Goal: Obtain resource: Download file/media

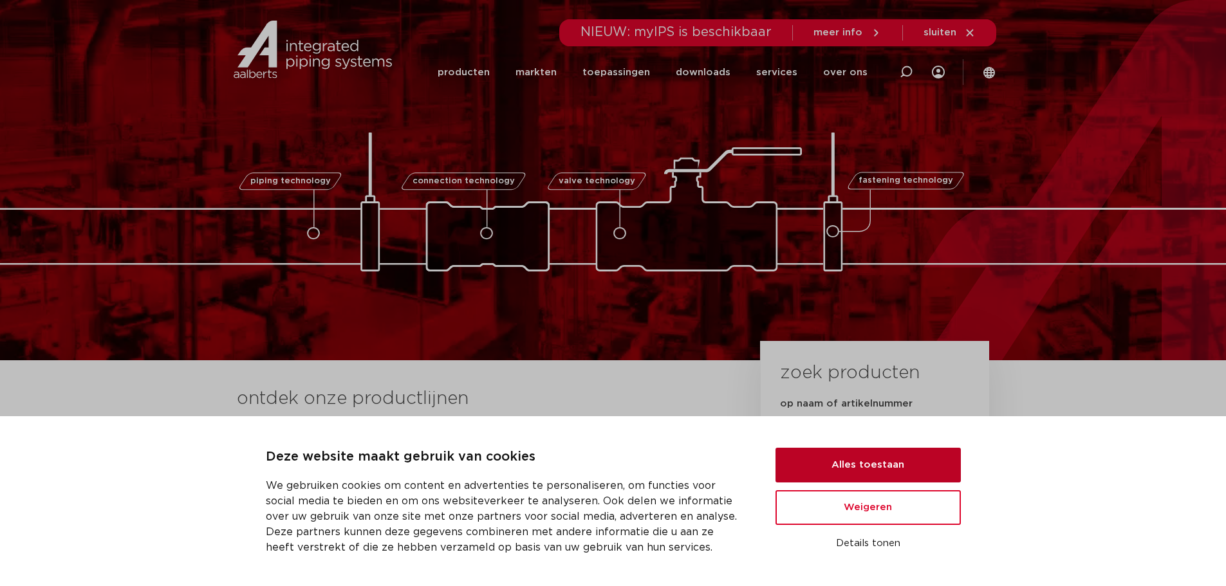
click at [827, 472] on button "Alles toestaan" at bounding box center [867, 465] width 185 height 35
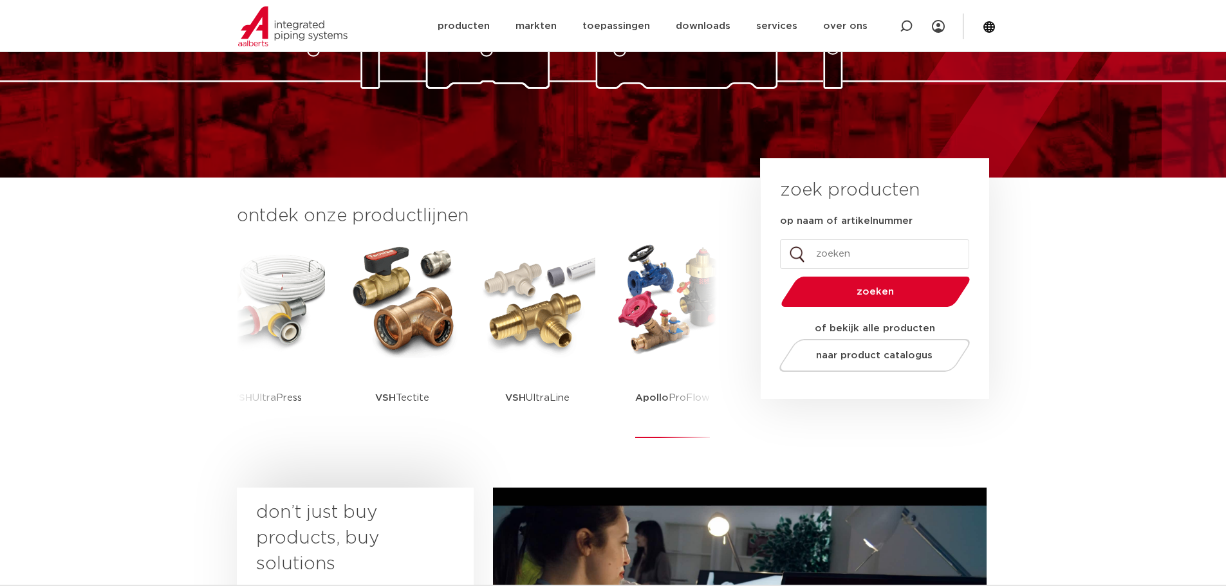
scroll to position [257, 0]
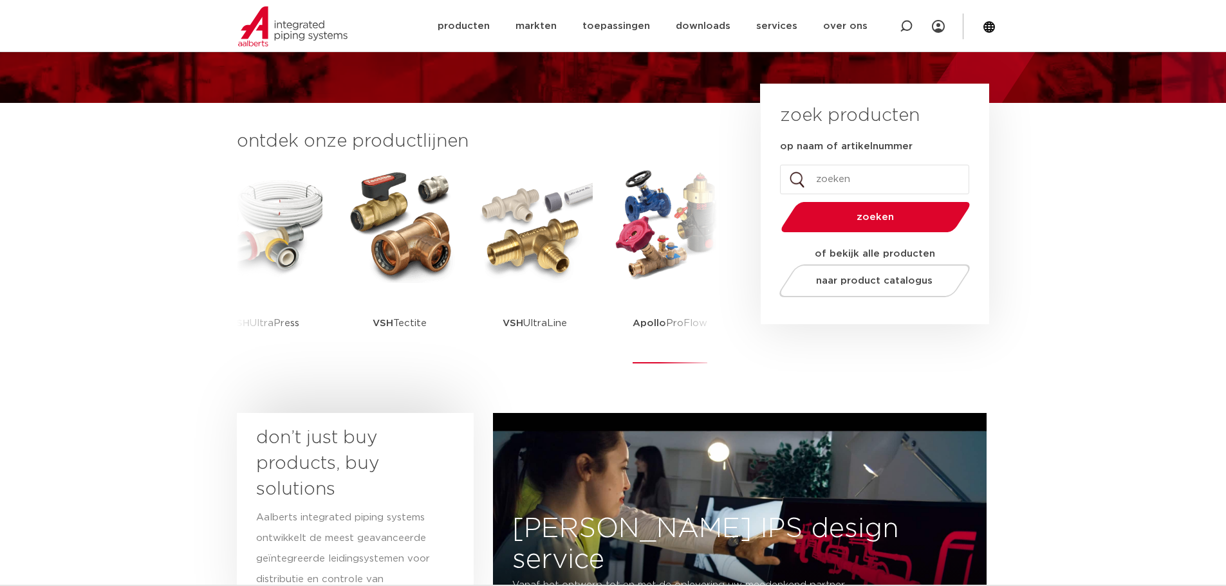
click at [682, 277] on img at bounding box center [670, 225] width 116 height 116
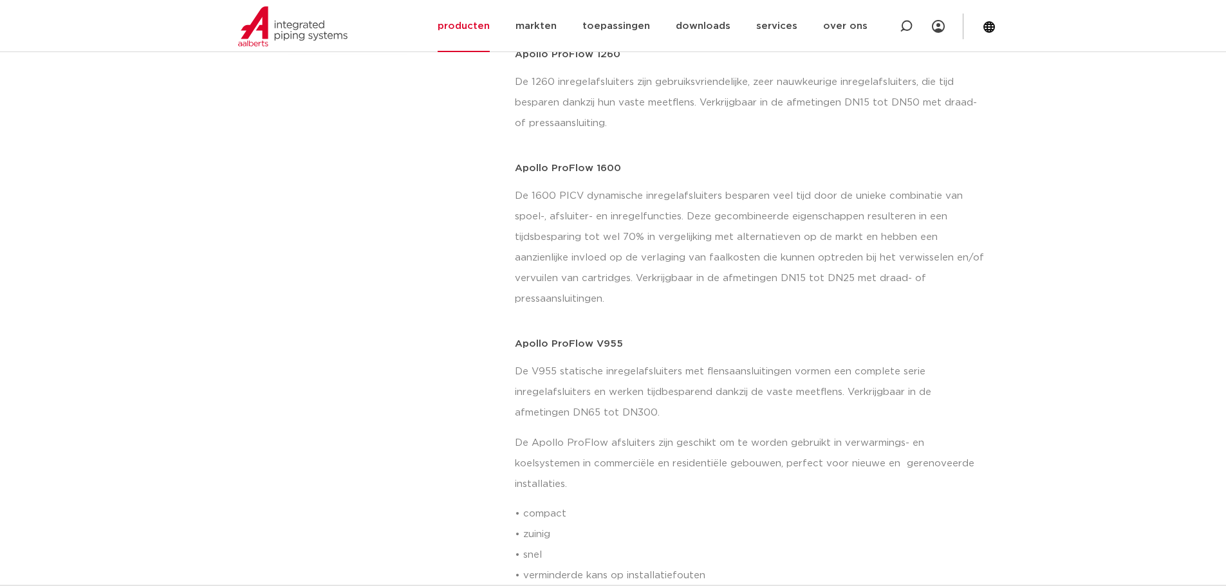
scroll to position [579, 0]
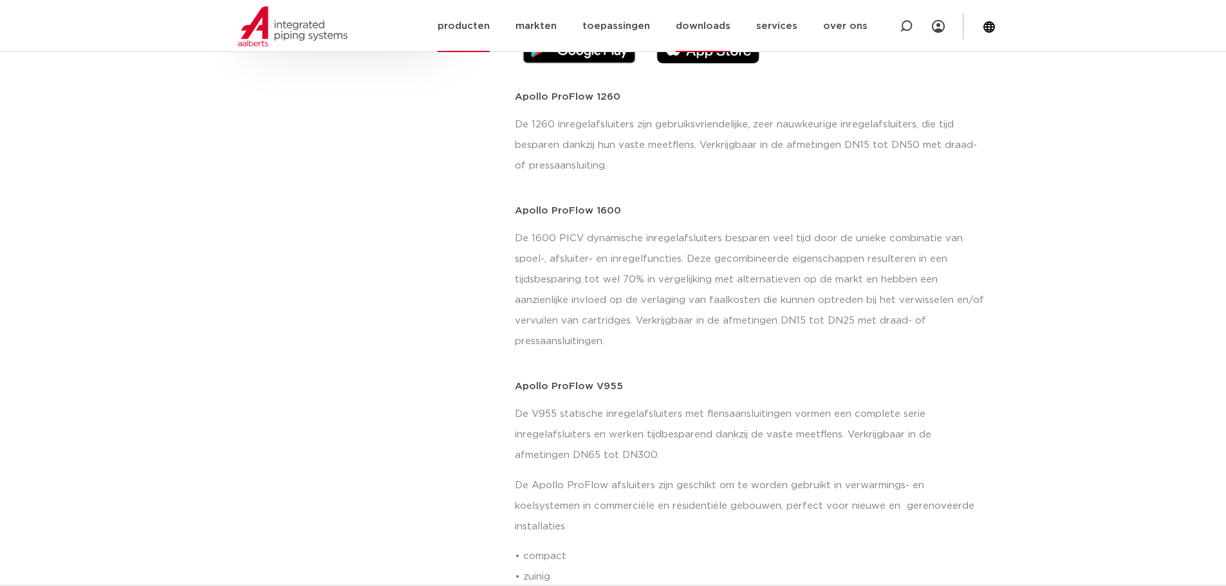
click at [694, 24] on link "downloads" at bounding box center [702, 26] width 55 height 52
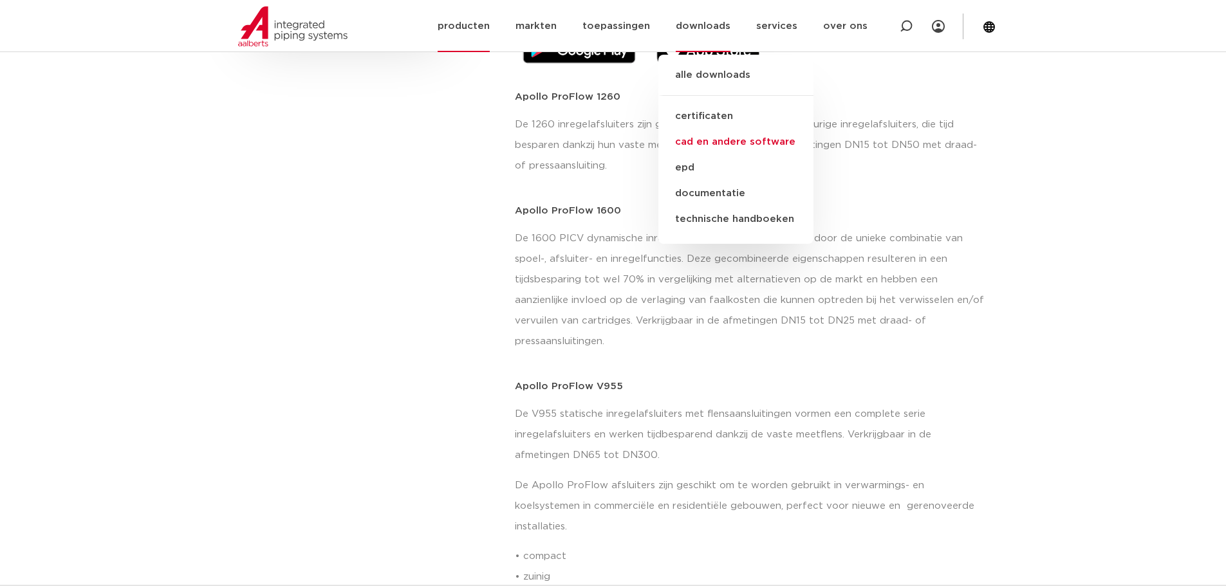
click at [722, 143] on link "cad en andere software" at bounding box center [735, 142] width 155 height 26
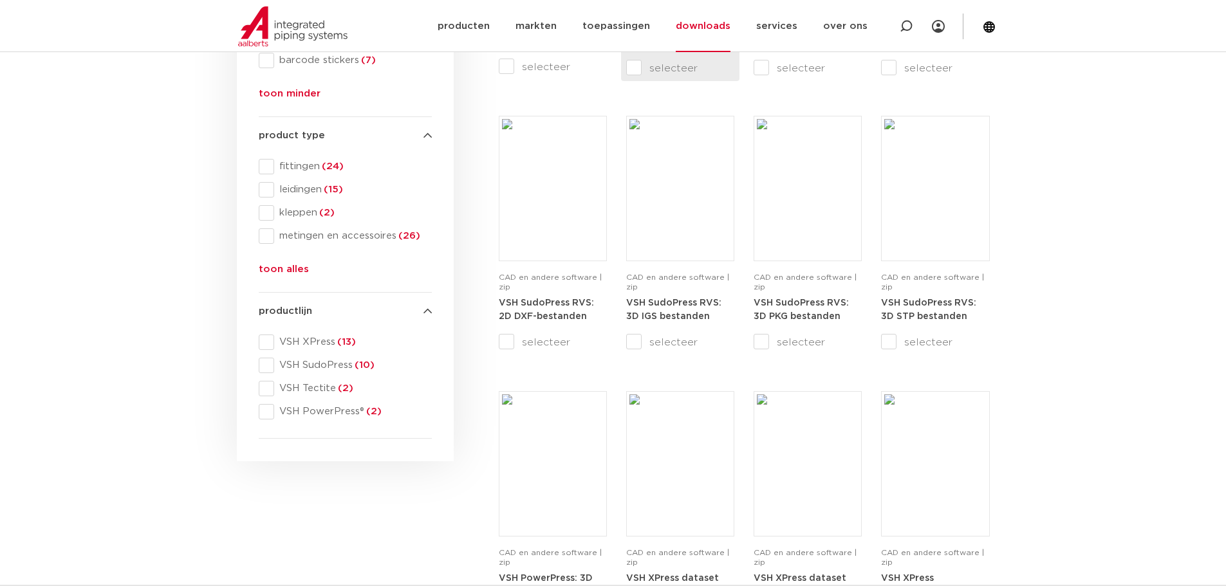
scroll to position [450, 0]
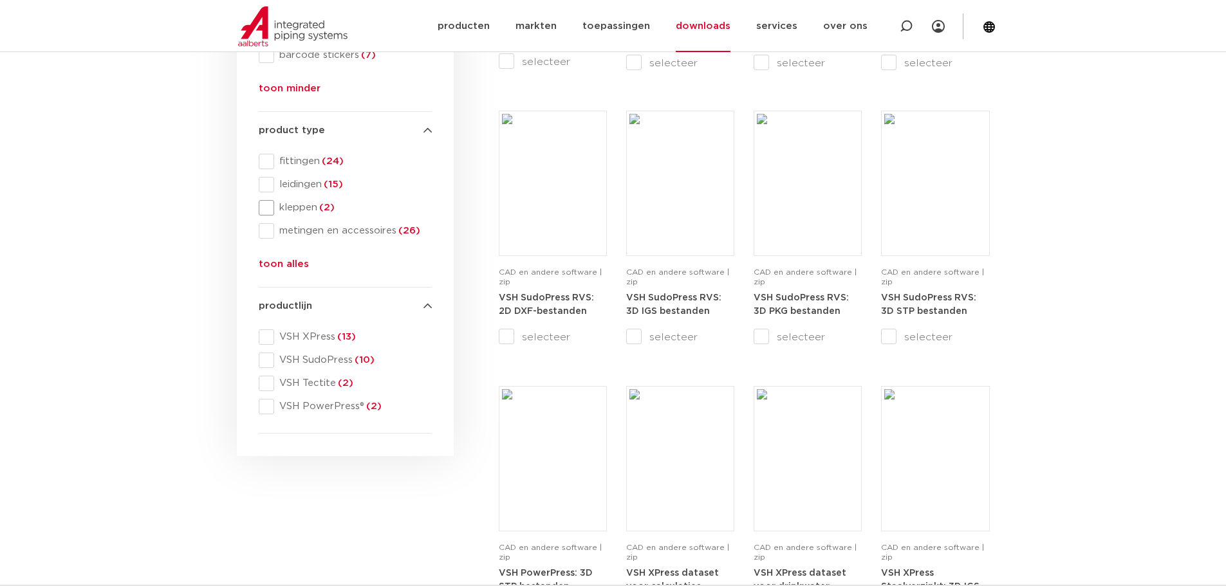
click at [265, 207] on span at bounding box center [266, 207] width 15 height 15
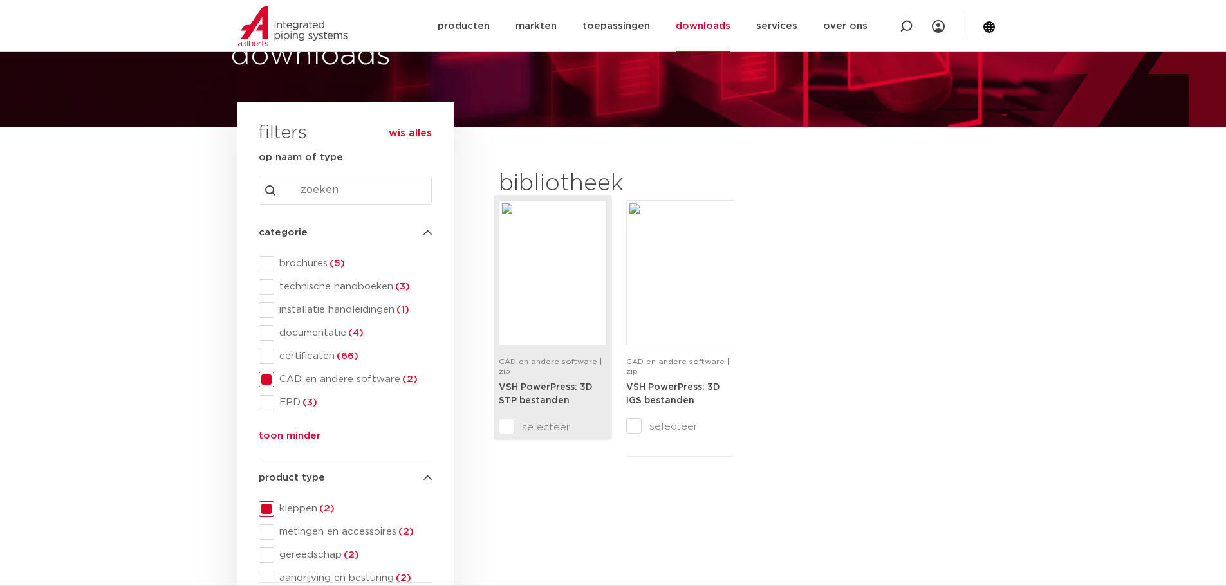
scroll to position [64, 0]
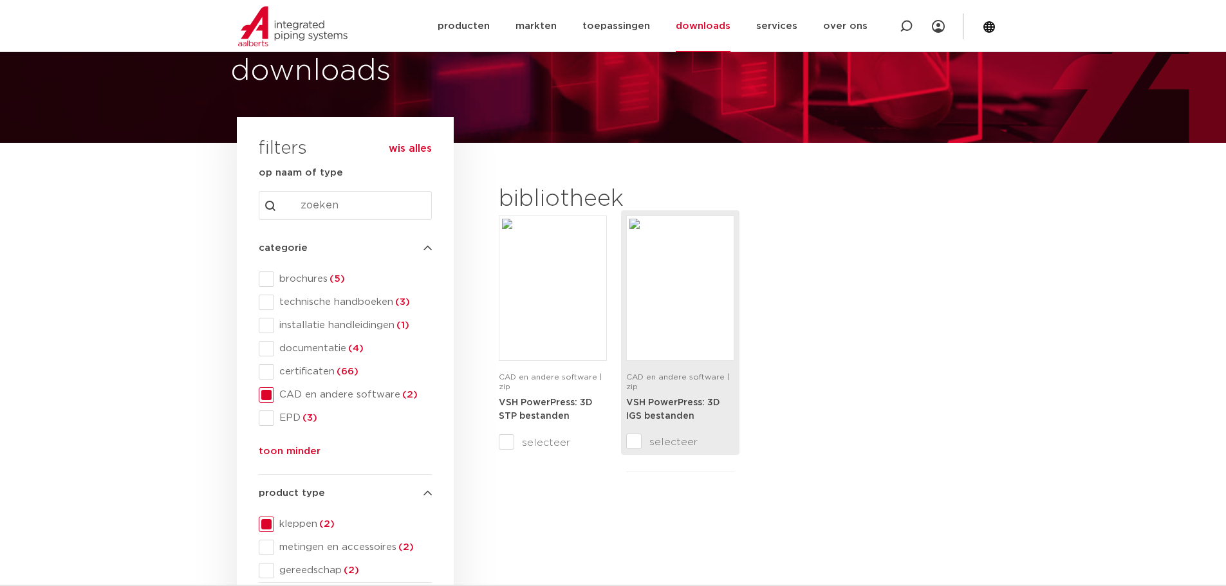
click at [675, 321] on img at bounding box center [680, 288] width 102 height 139
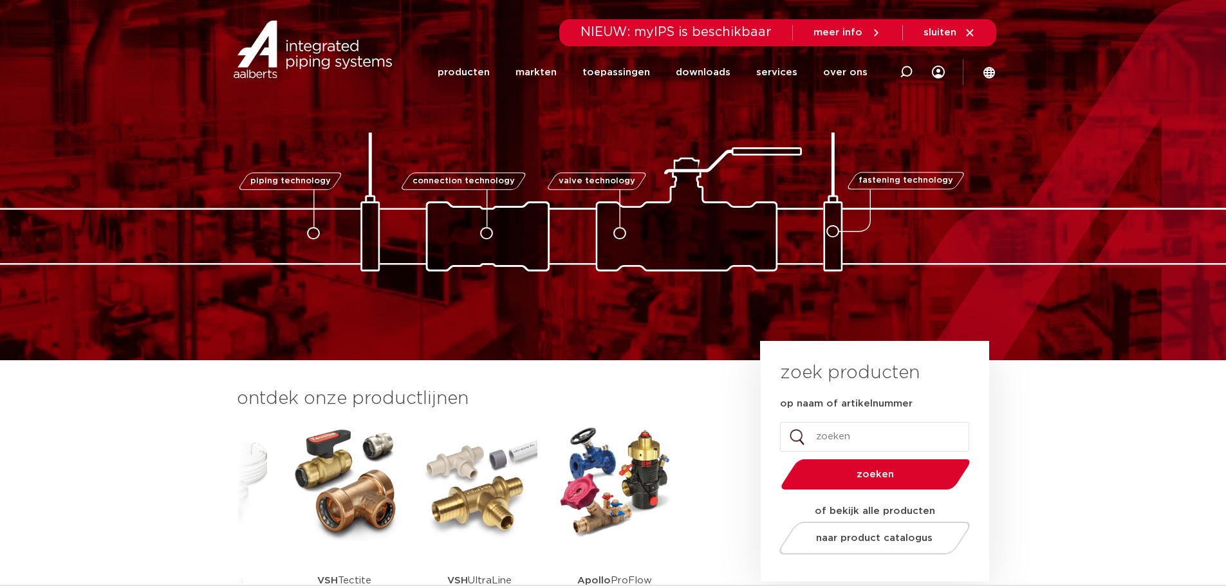
scroll to position [64, 0]
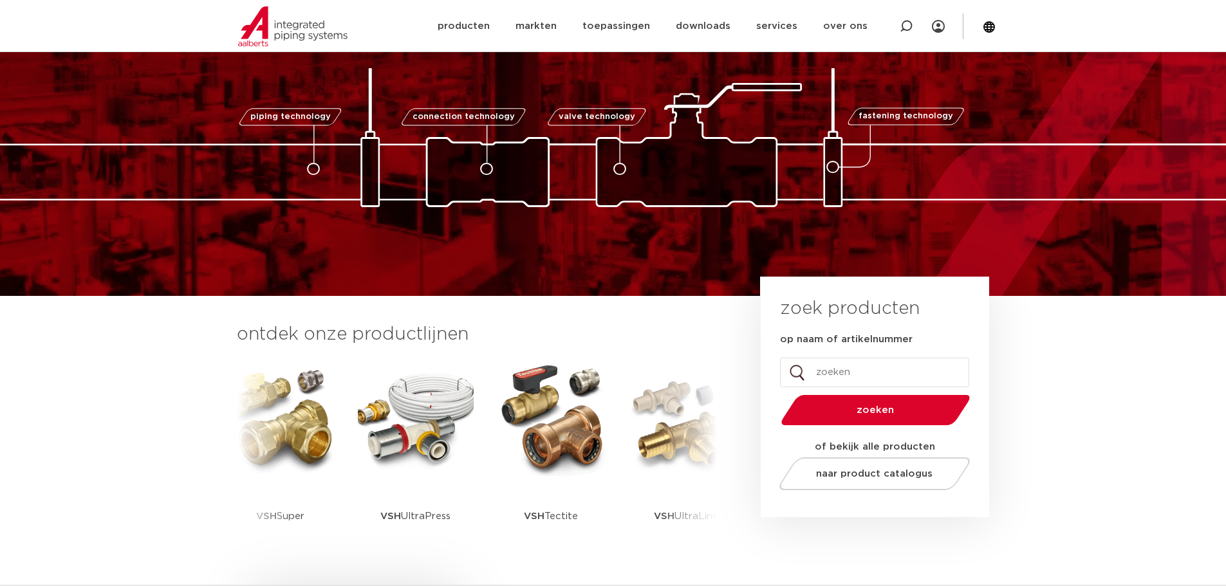
click at [826, 375] on input "op naam of artikelnummer" at bounding box center [874, 373] width 189 height 30
type input "beluchter"
click at [881, 414] on span "zoeken" at bounding box center [875, 410] width 123 height 10
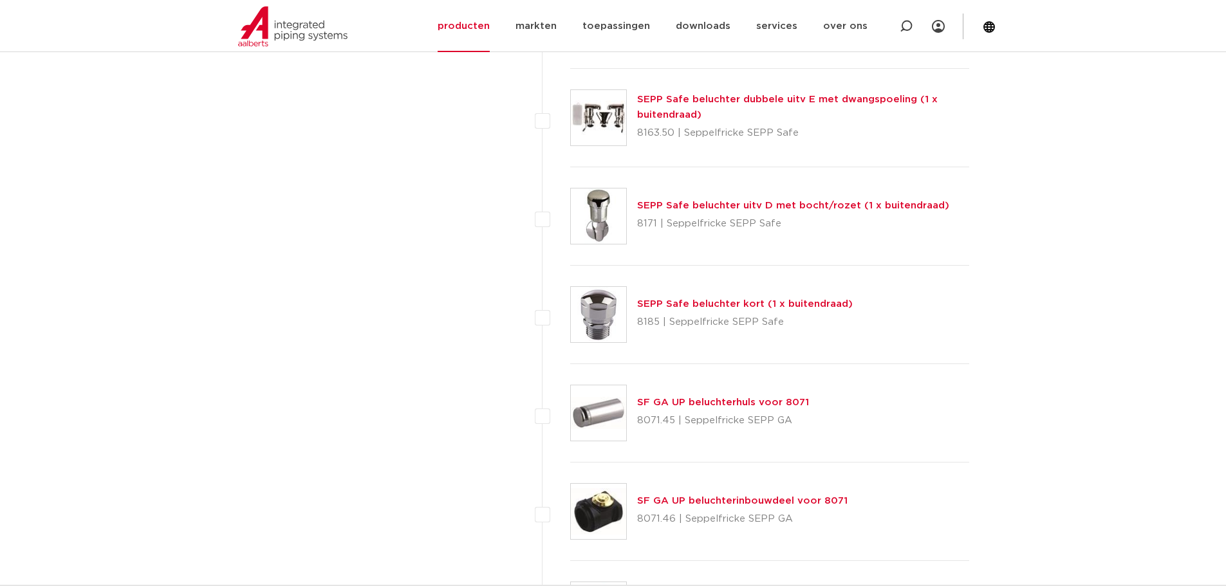
scroll to position [2638, 0]
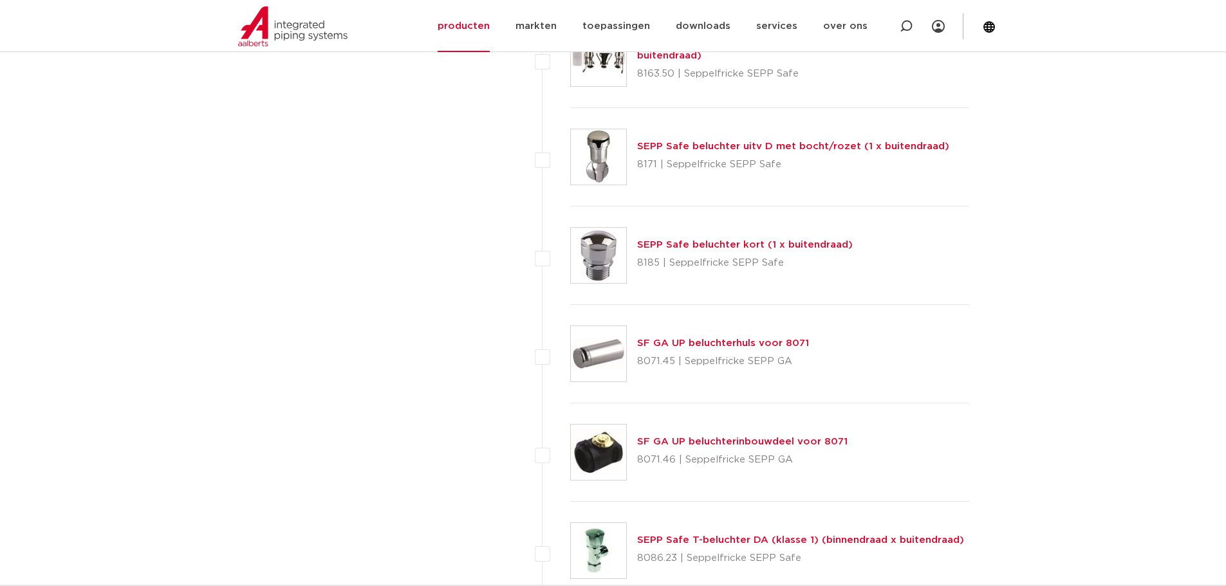
click at [570, 248] on label at bounding box center [570, 248] width 0 height 0
checkbox input "true"
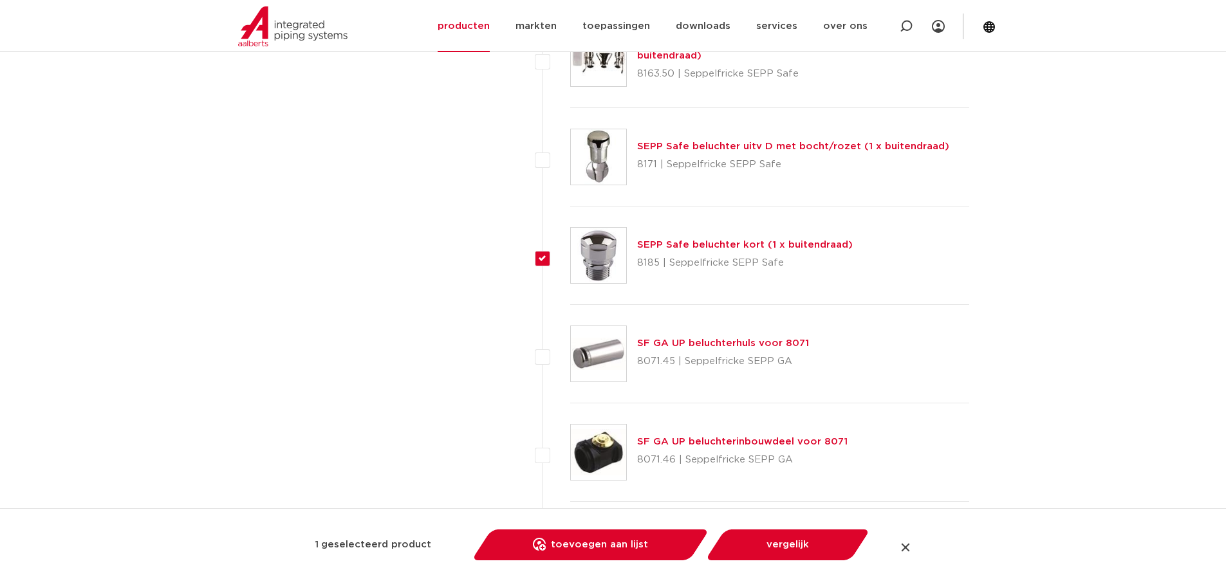
click at [692, 243] on link "SEPP Safe beluchter kort (1 x buitendraad)" at bounding box center [745, 245] width 216 height 10
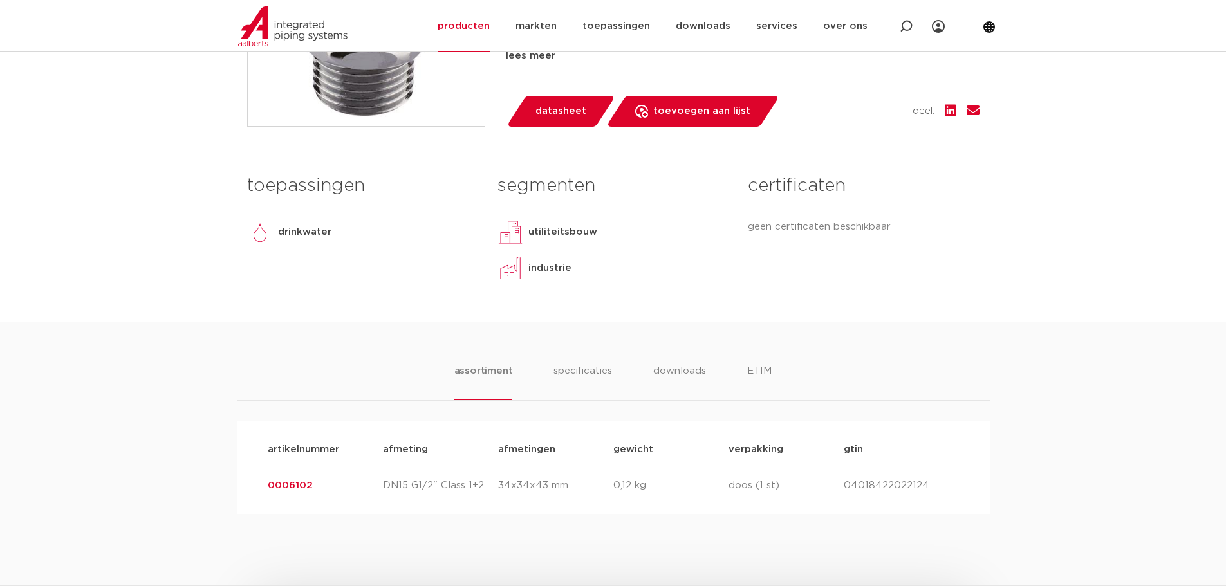
scroll to position [515, 0]
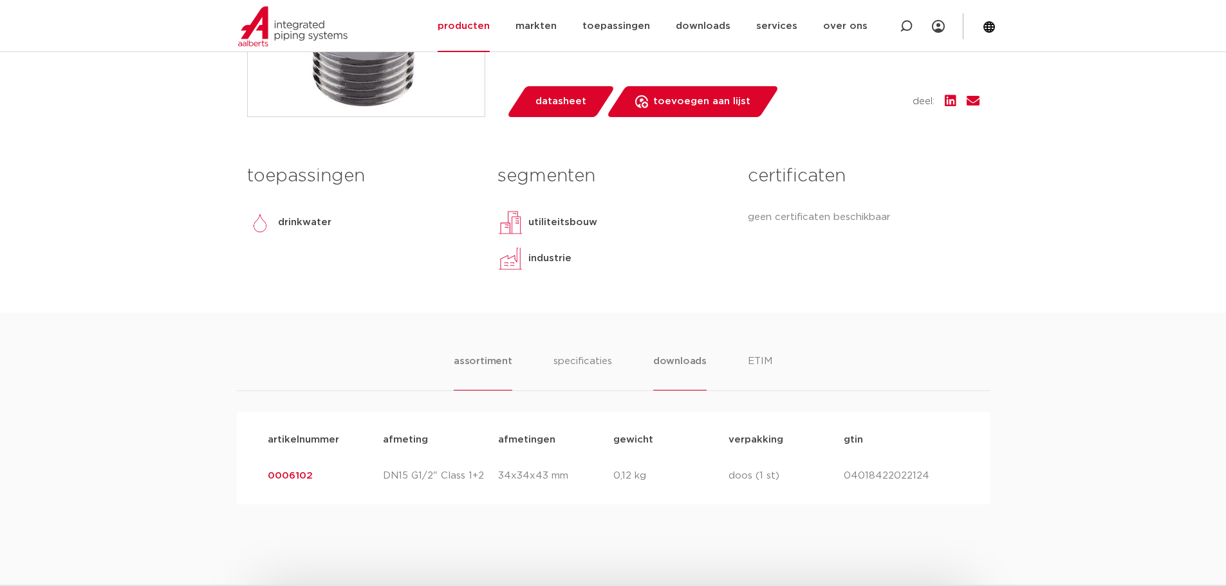
click at [683, 362] on li "downloads" at bounding box center [679, 372] width 53 height 37
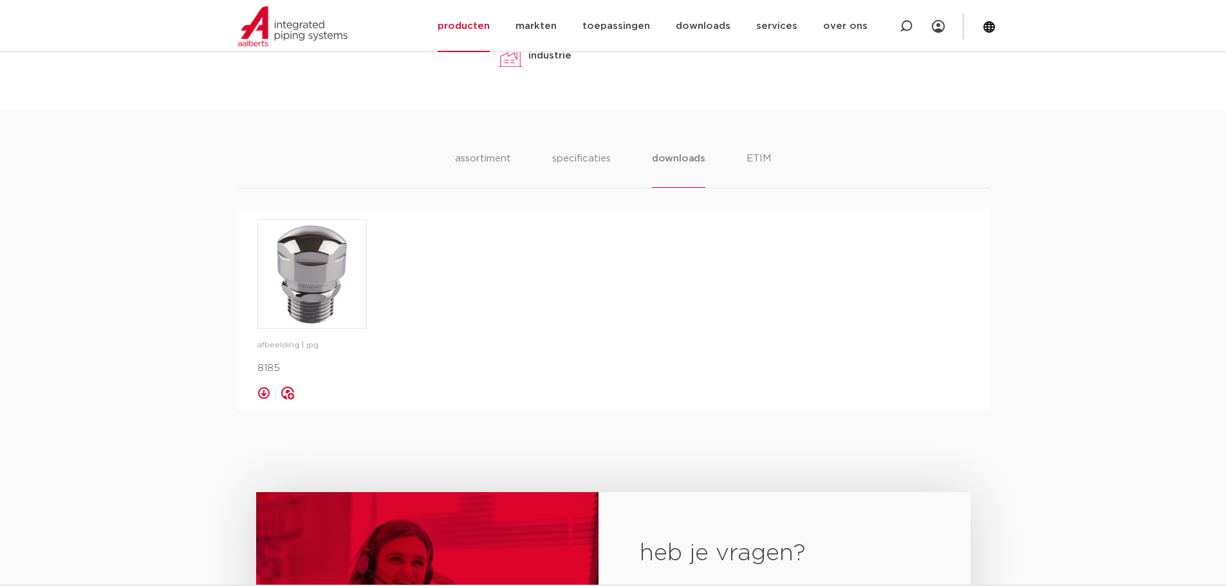
scroll to position [772, 0]
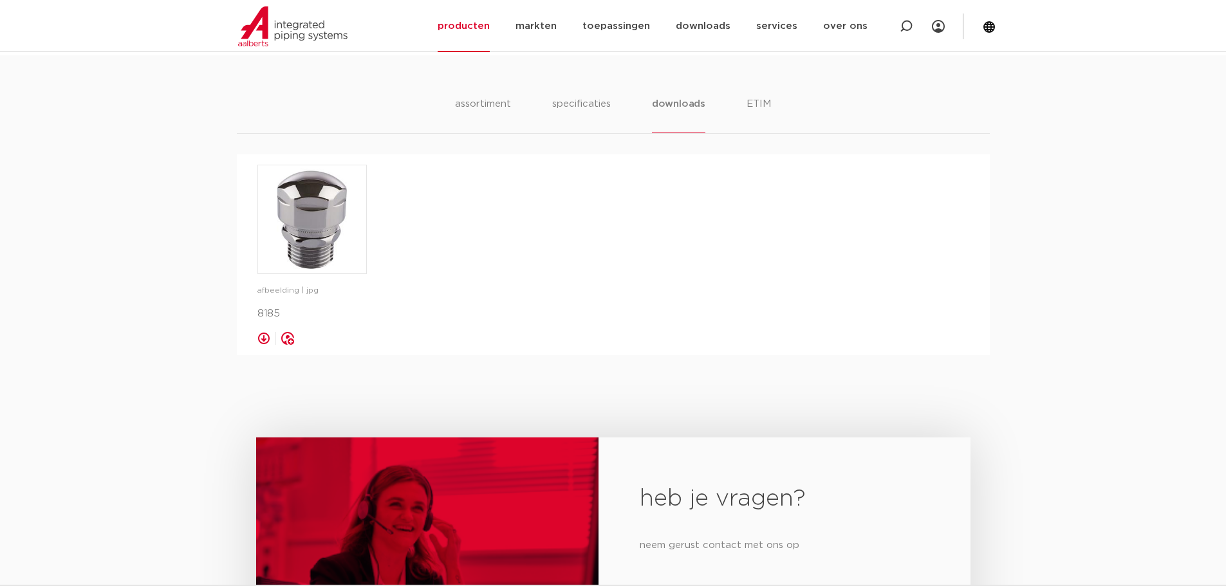
click at [266, 339] on link at bounding box center [263, 338] width 13 height 13
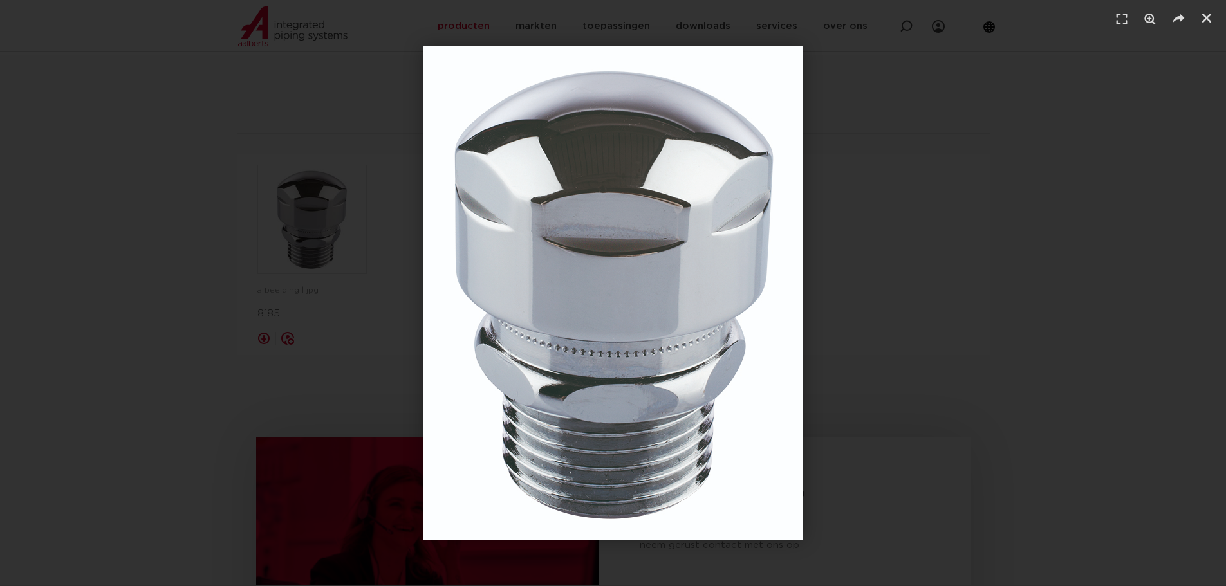
click at [266, 336] on div "1 / 1" at bounding box center [612, 293] width 1135 height 496
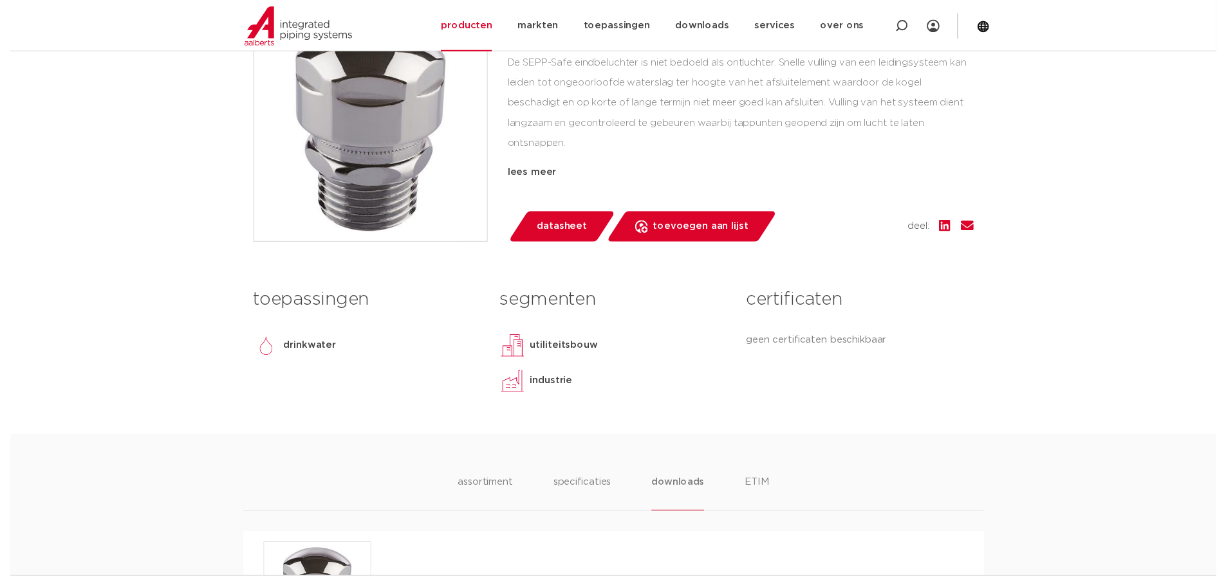
scroll to position [322, 0]
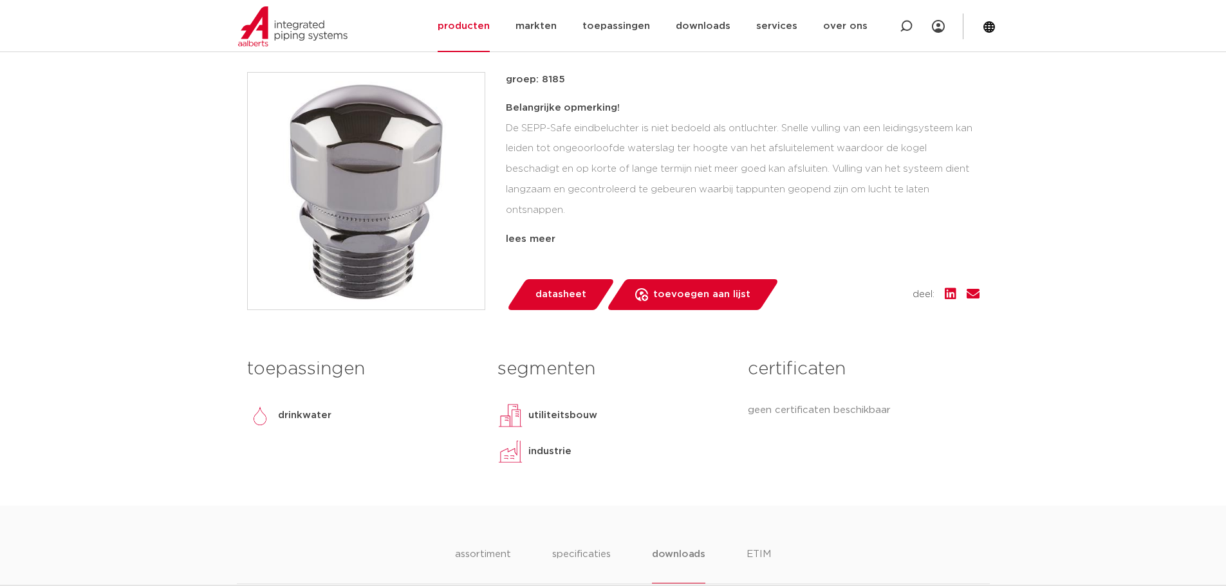
click at [564, 290] on span "datasheet" at bounding box center [560, 294] width 51 height 21
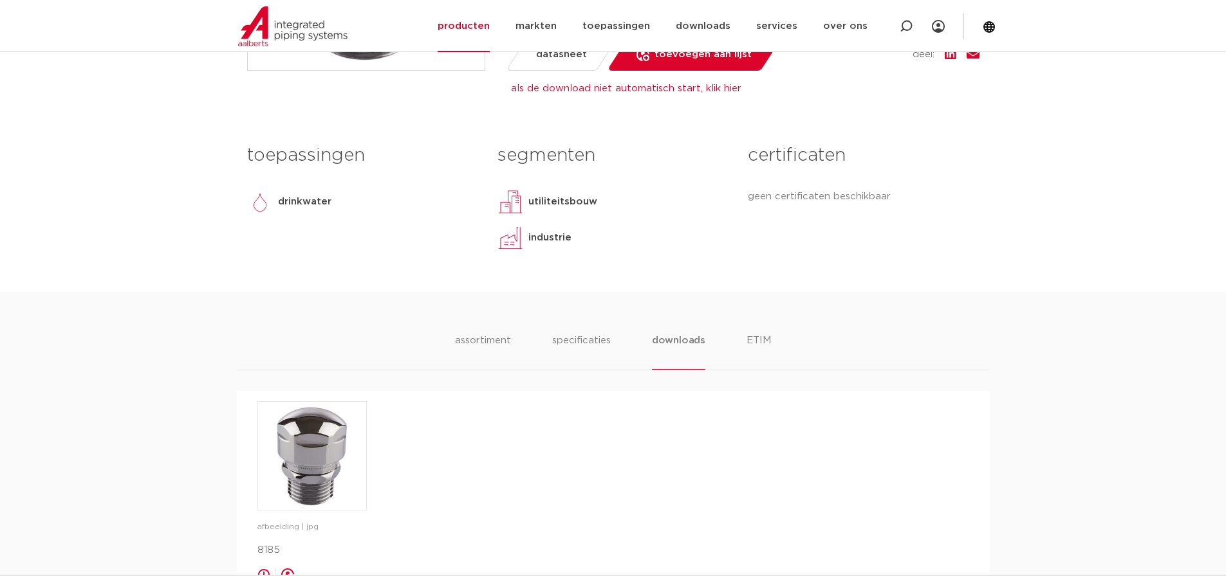
scroll to position [579, 0]
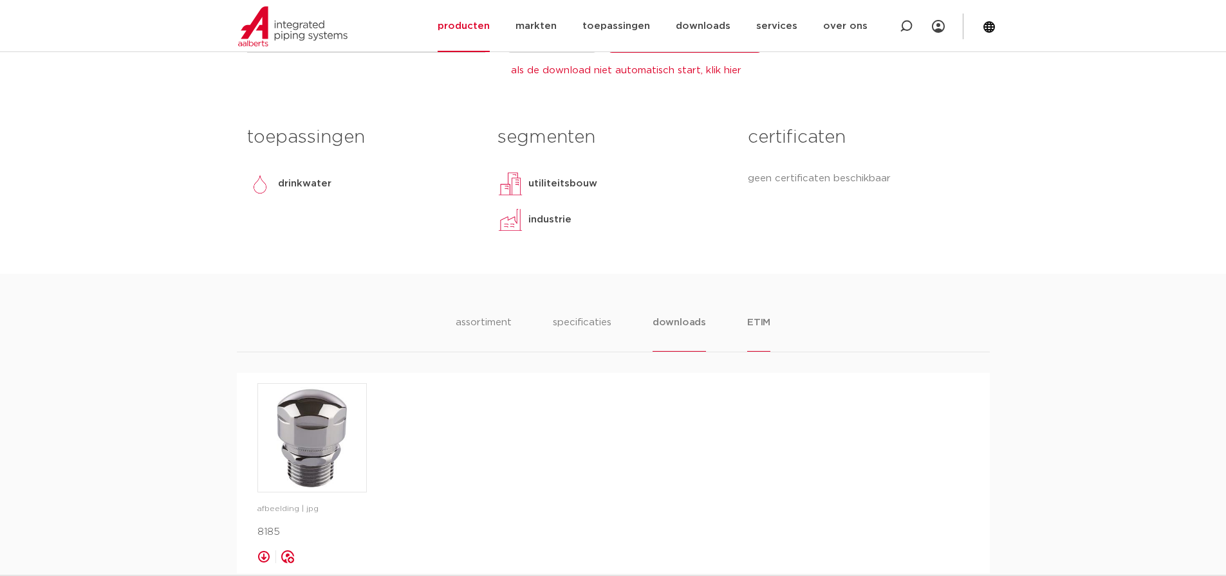
click at [752, 323] on li "ETIM" at bounding box center [758, 333] width 23 height 37
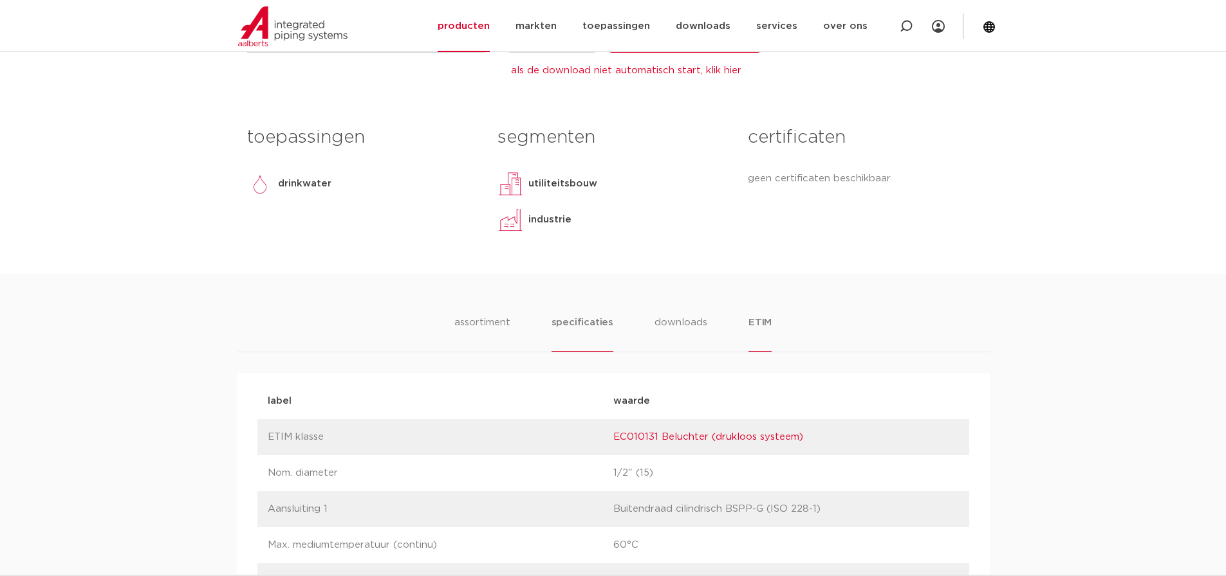
click at [580, 322] on li "specificaties" at bounding box center [582, 333] width 62 height 37
